Goal: Task Accomplishment & Management: Use online tool/utility

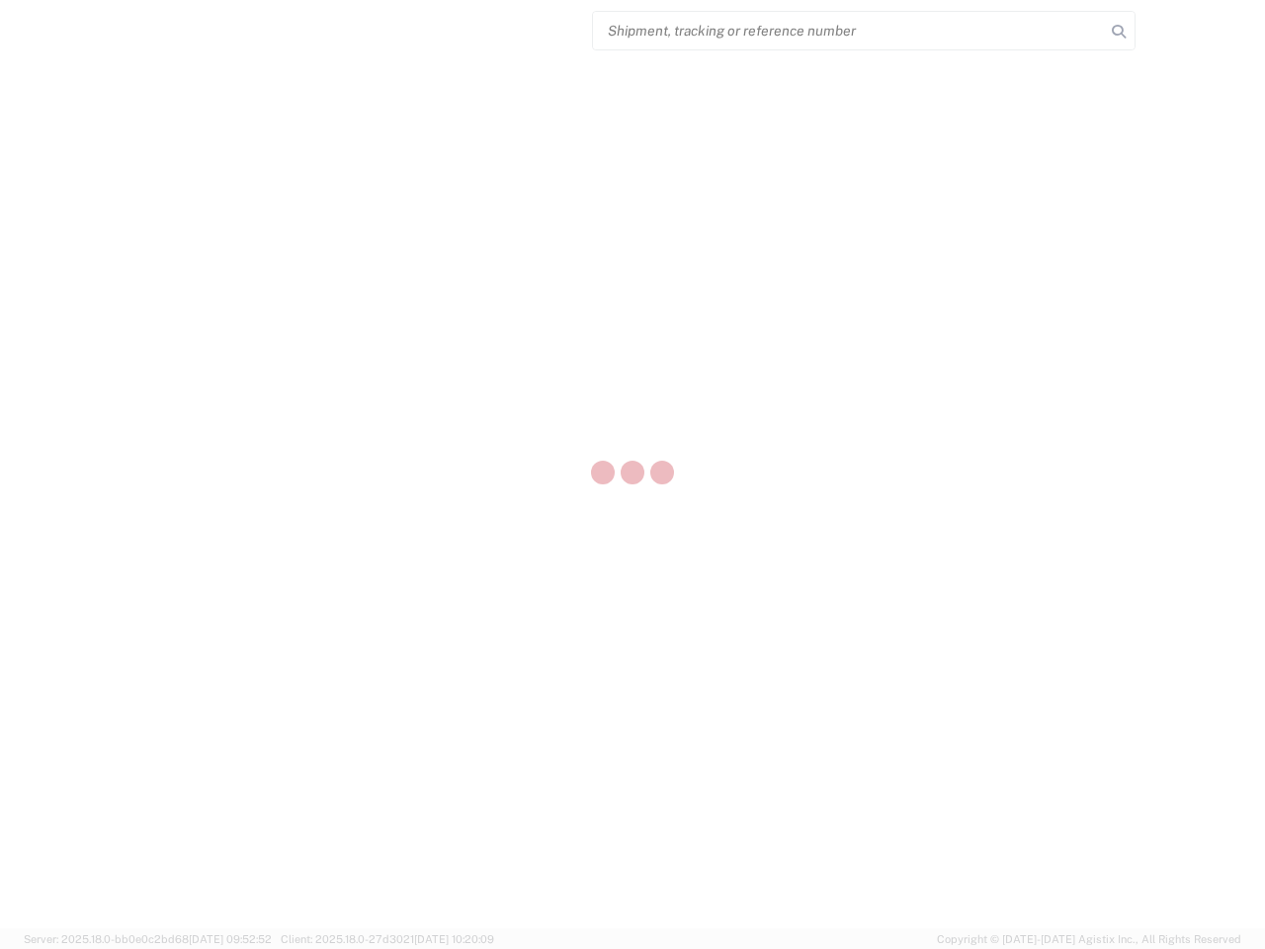
select select "US"
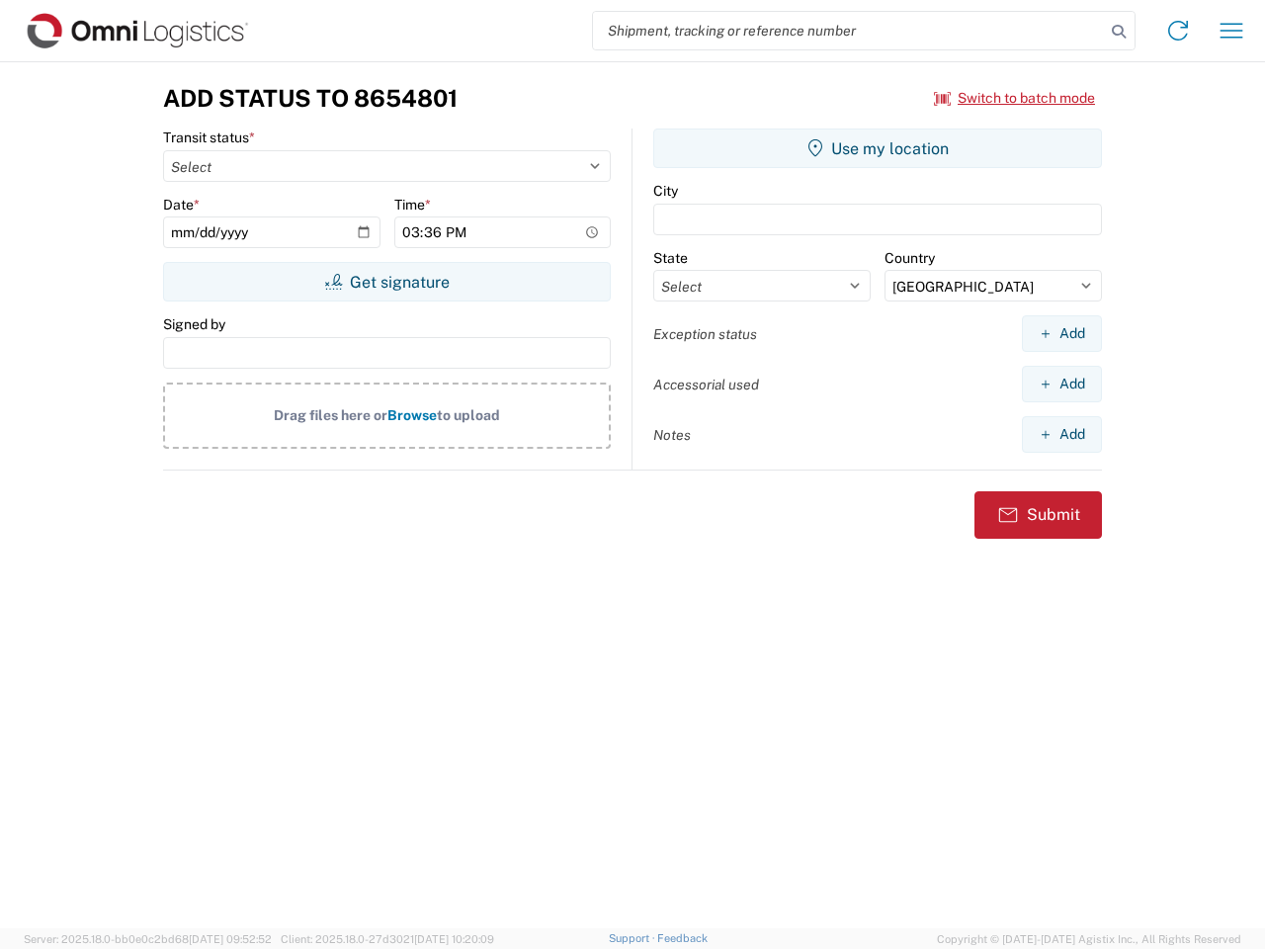
click at [849, 31] on input "search" at bounding box center [849, 31] width 512 height 38
click at [1119, 32] on icon at bounding box center [1119, 32] width 28 height 28
click at [1178, 31] on icon at bounding box center [1178, 31] width 32 height 32
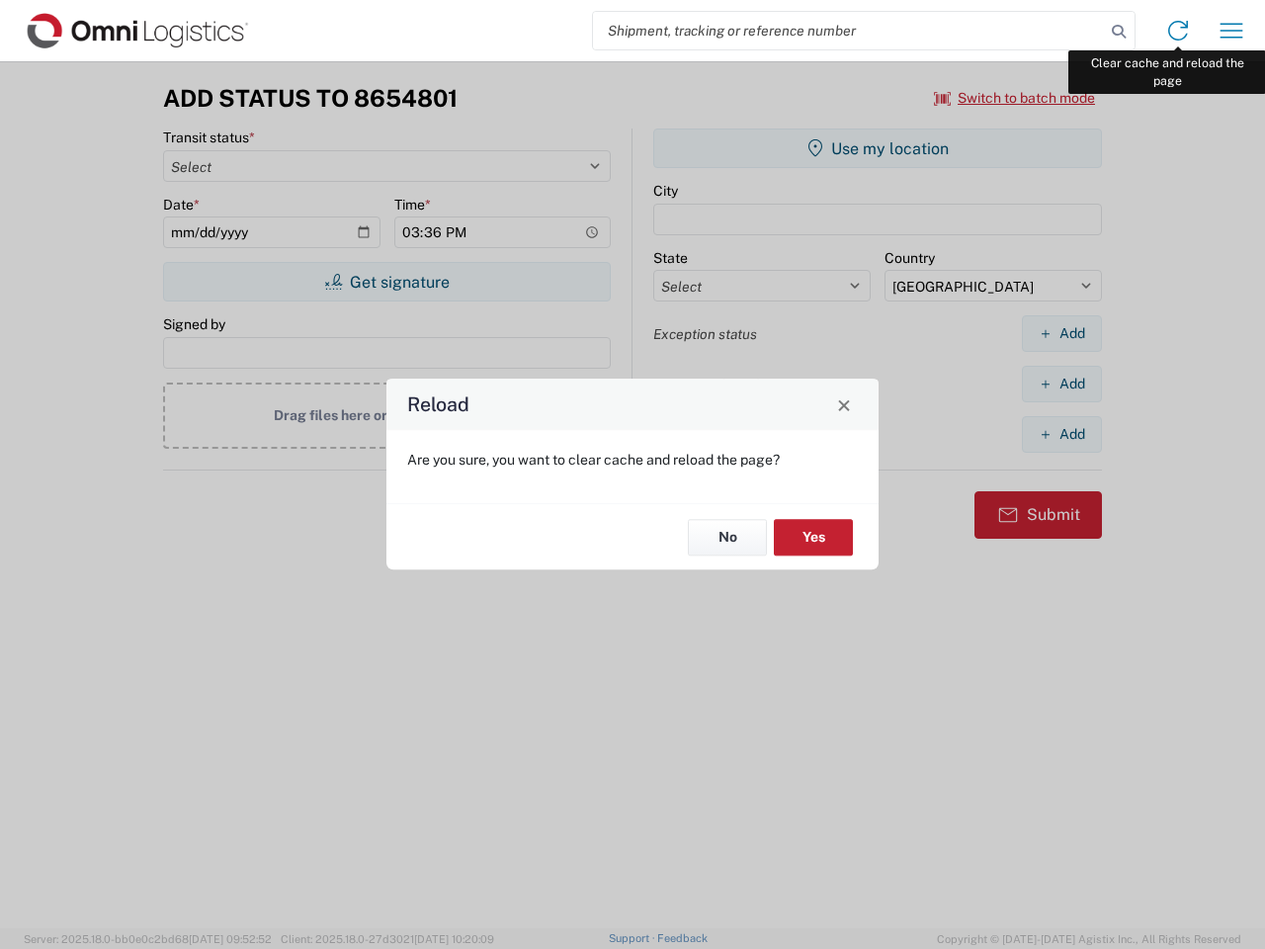
click at [1231, 31] on div "Reload Are you sure, you want to clear cache and reload the page? No Yes" at bounding box center [632, 474] width 1265 height 949
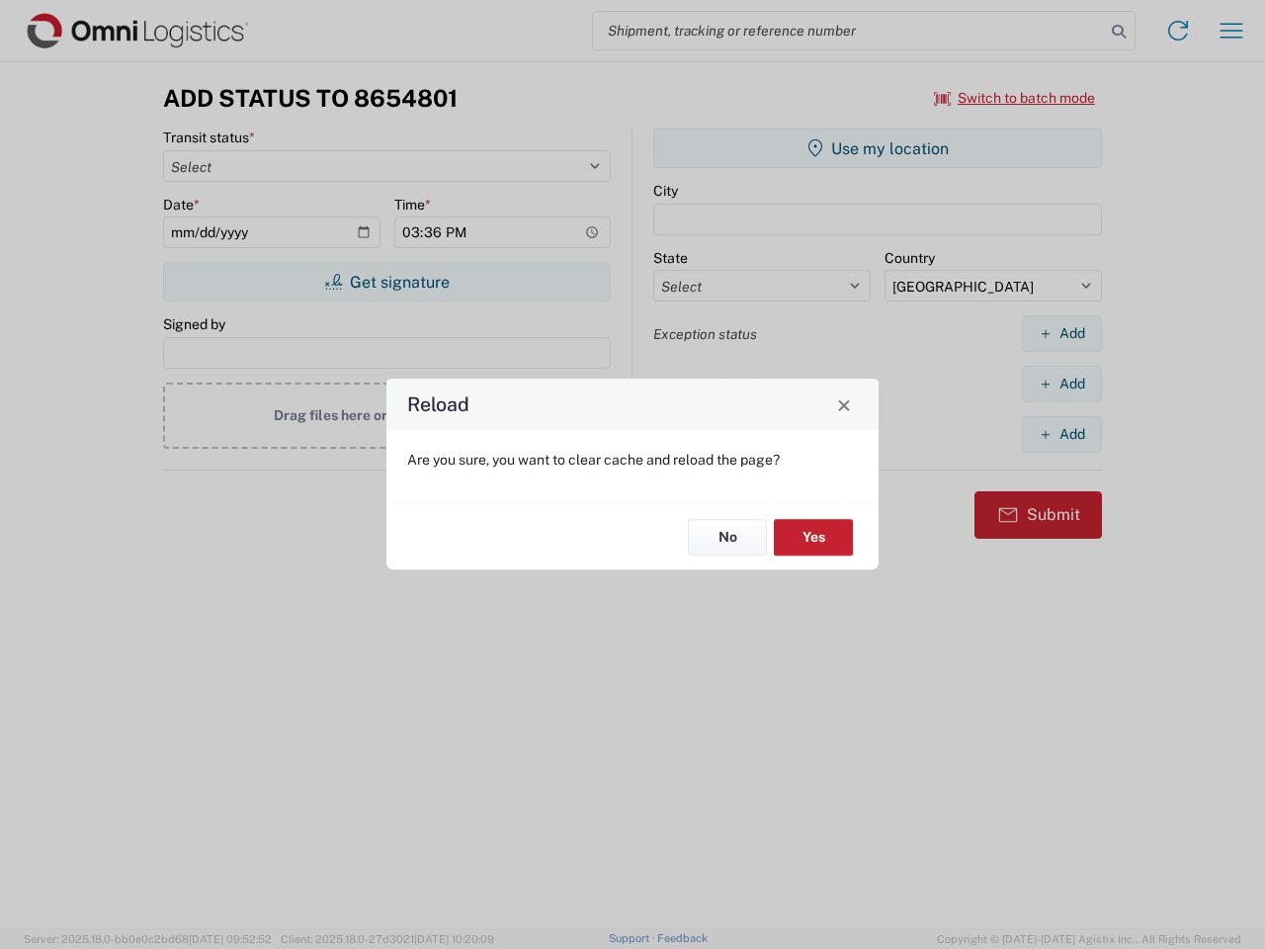
click at [1015, 98] on div "Reload Are you sure, you want to clear cache and reload the page? No Yes" at bounding box center [632, 474] width 1265 height 949
click at [386, 282] on div "Reload Are you sure, you want to clear cache and reload the page? No Yes" at bounding box center [632, 474] width 1265 height 949
click at [878, 148] on div "Reload Are you sure, you want to clear cache and reload the page? No Yes" at bounding box center [632, 474] width 1265 height 949
click at [1061, 333] on div "Reload Are you sure, you want to clear cache and reload the page? No Yes" at bounding box center [632, 474] width 1265 height 949
click at [1061, 383] on div "Reload Are you sure, you want to clear cache and reload the page? No Yes" at bounding box center [632, 474] width 1265 height 949
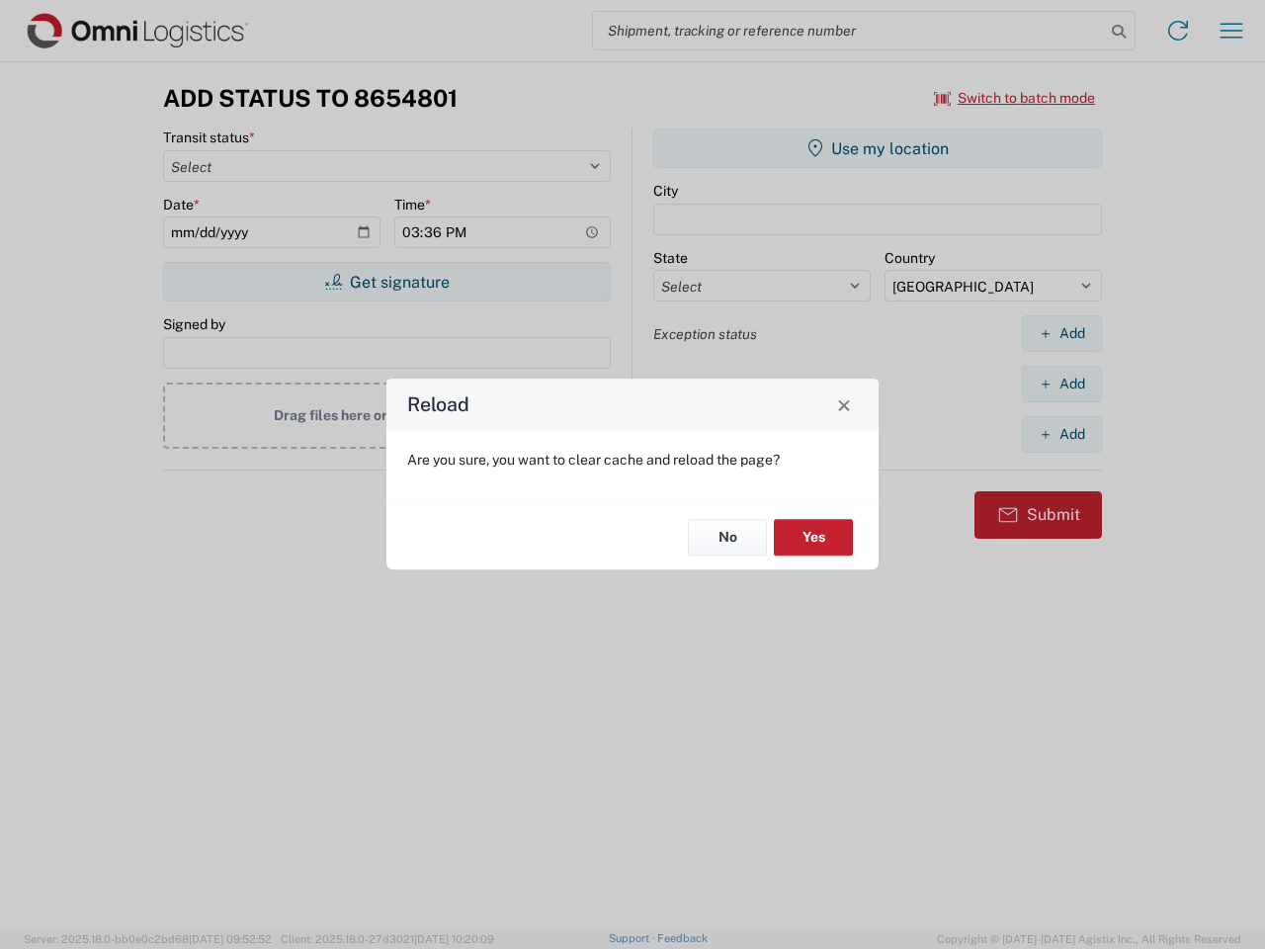
click at [1061, 434] on div "Reload Are you sure, you want to clear cache and reload the page? No Yes" at bounding box center [632, 474] width 1265 height 949
